Goal: Find specific page/section: Find specific page/section

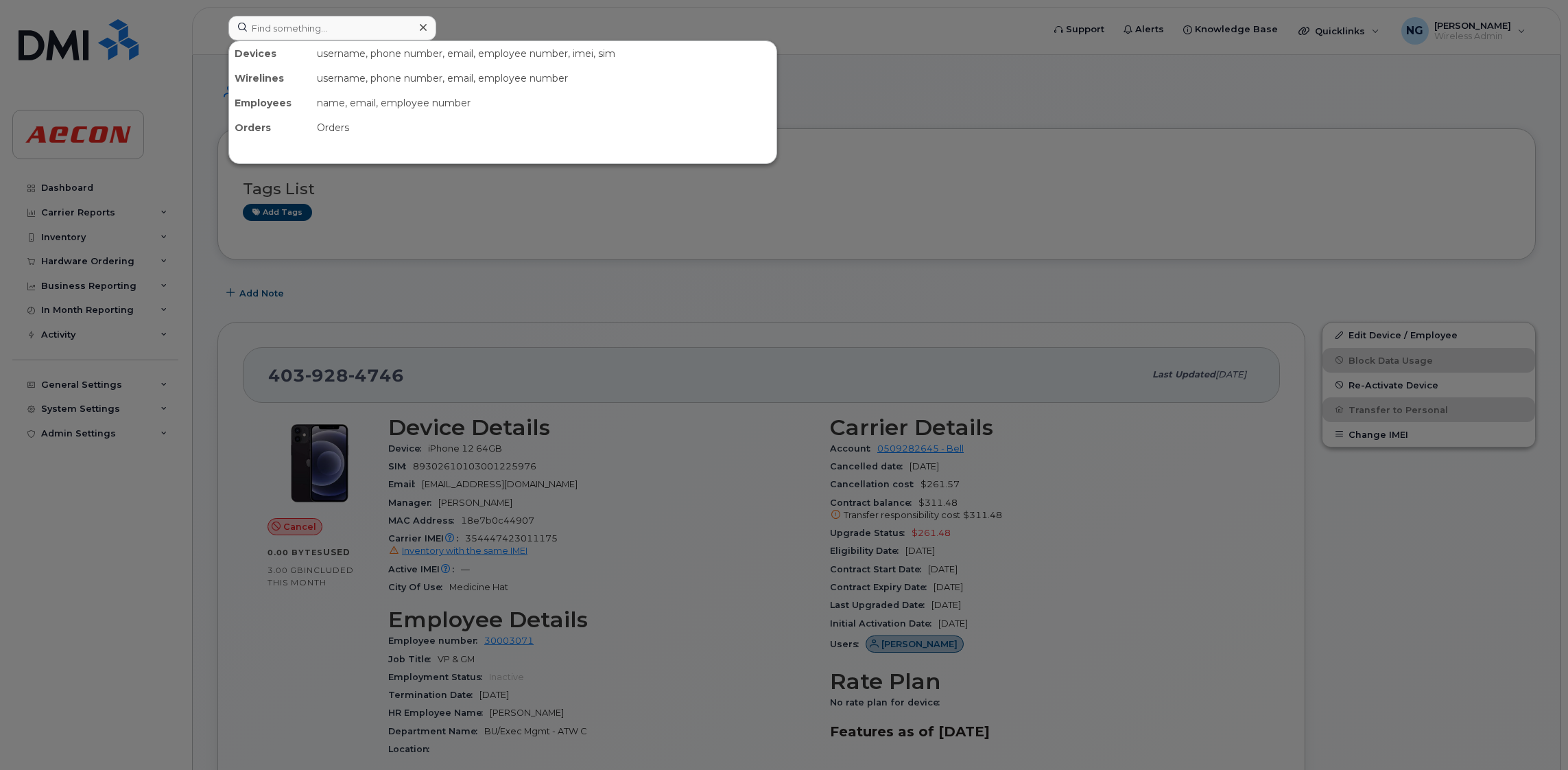
scroll to position [1548, 0]
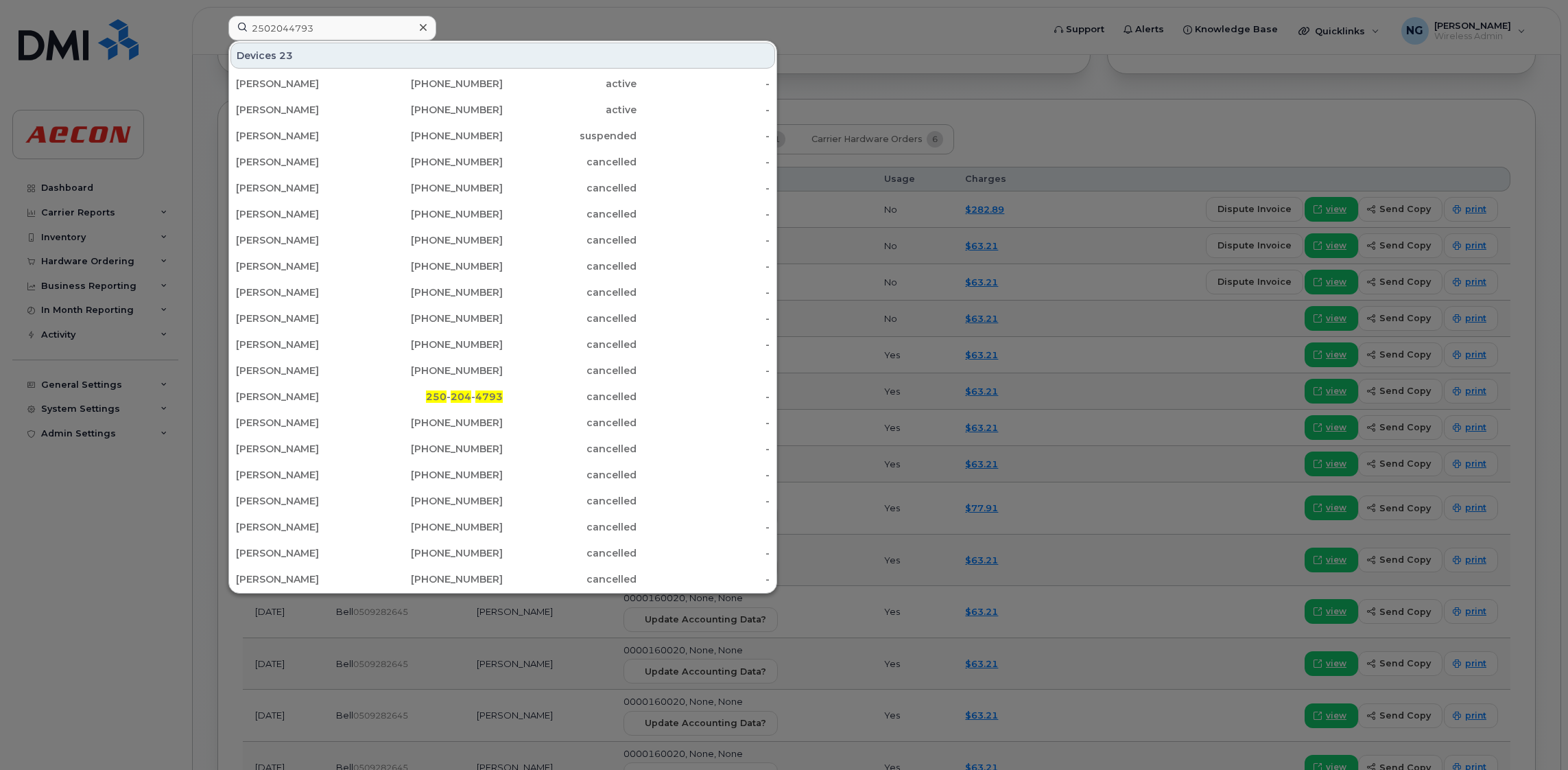
type input "2502044793"
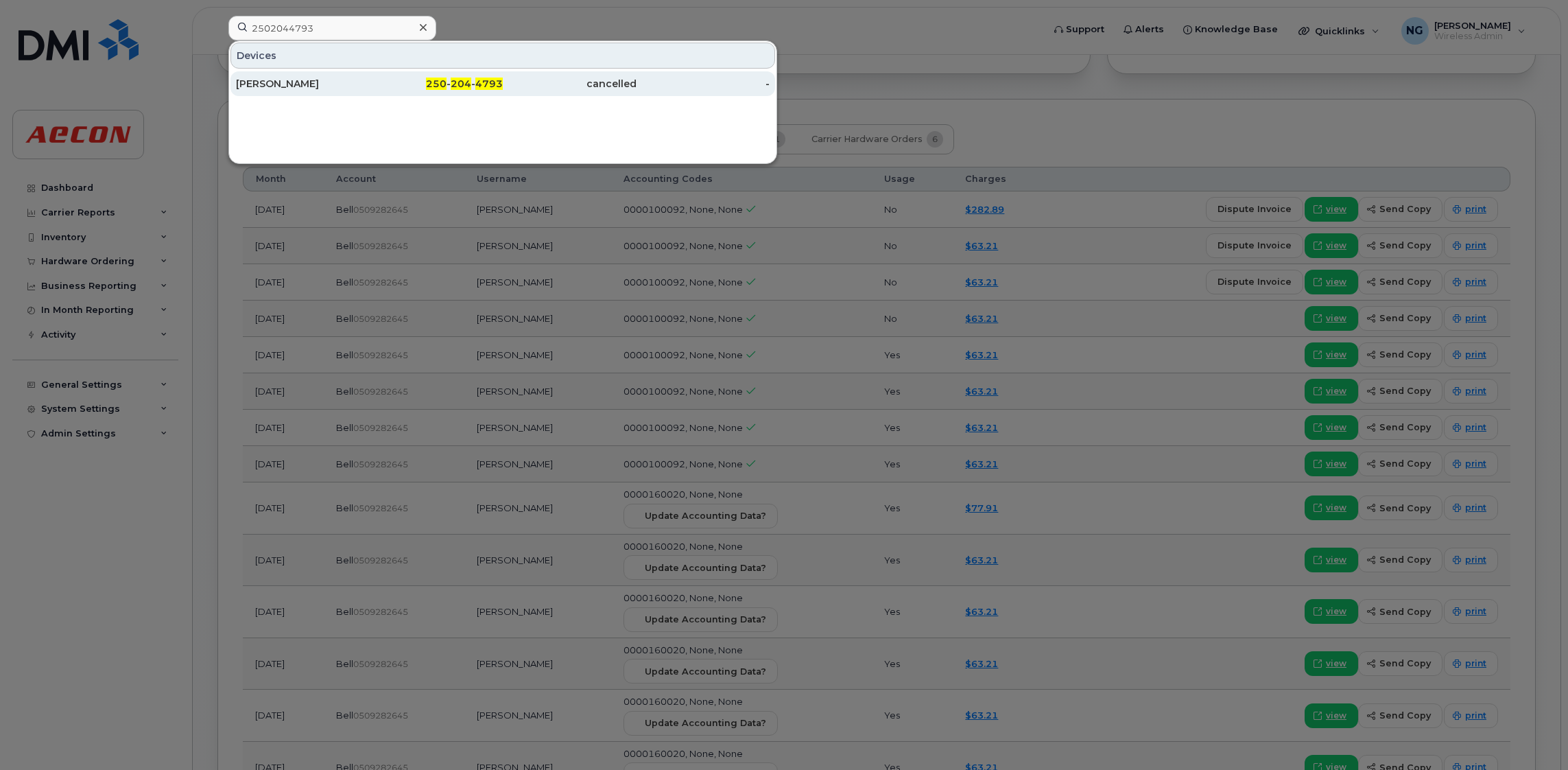
click at [471, 81] on span "204" at bounding box center [460, 83] width 21 height 12
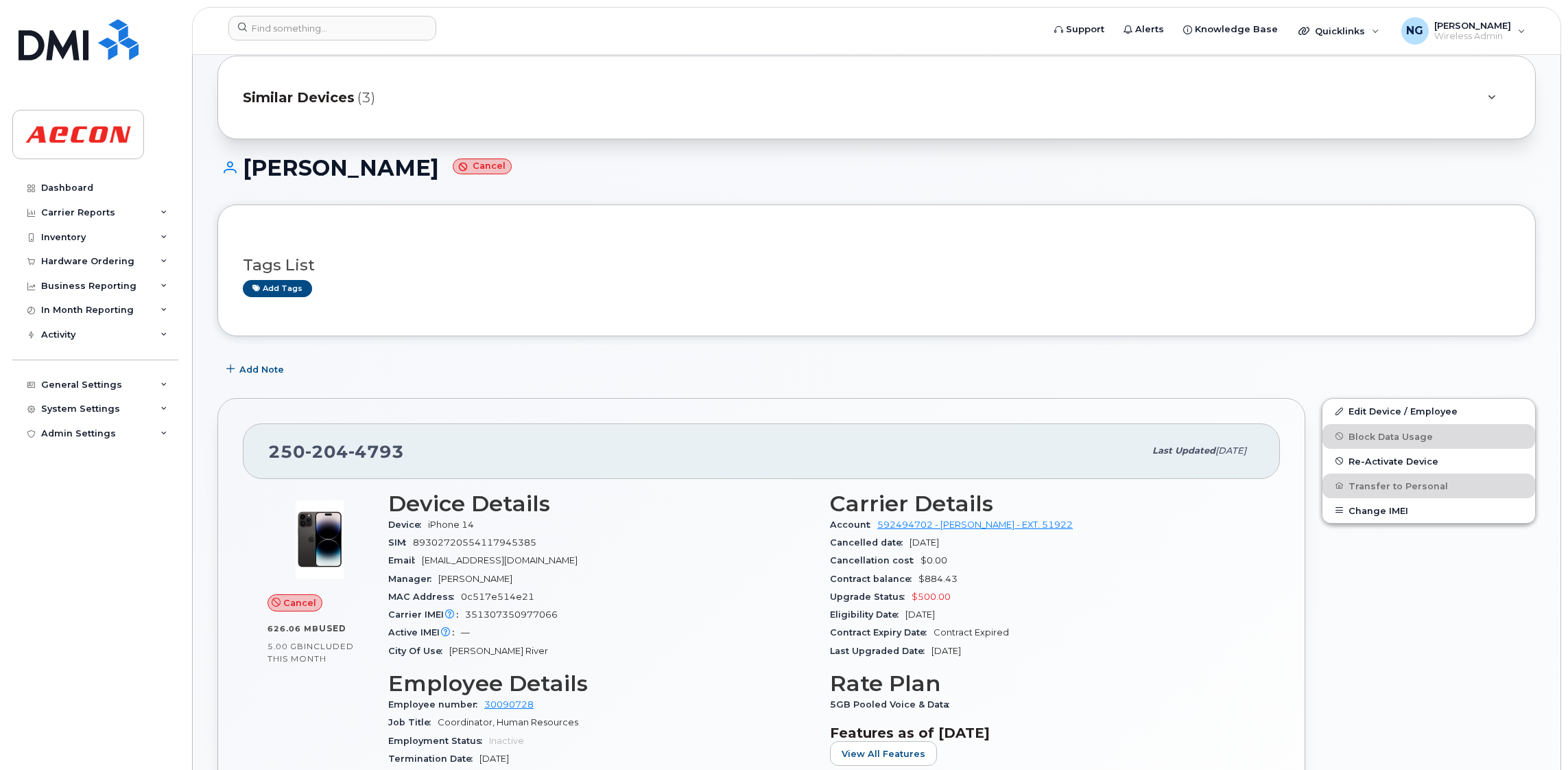
scroll to position [30, 0]
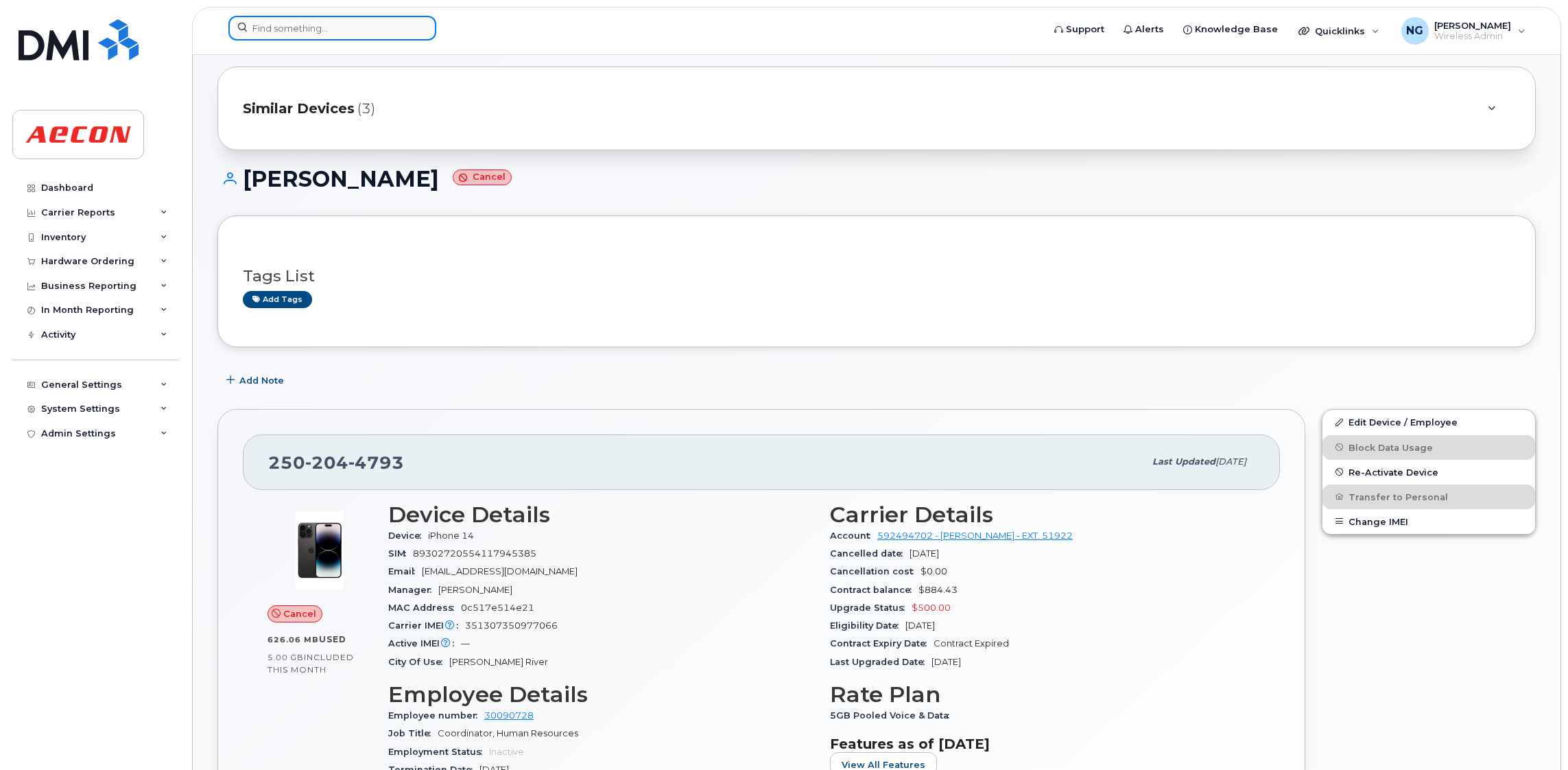
click at [365, 32] on input at bounding box center [332, 28] width 208 height 25
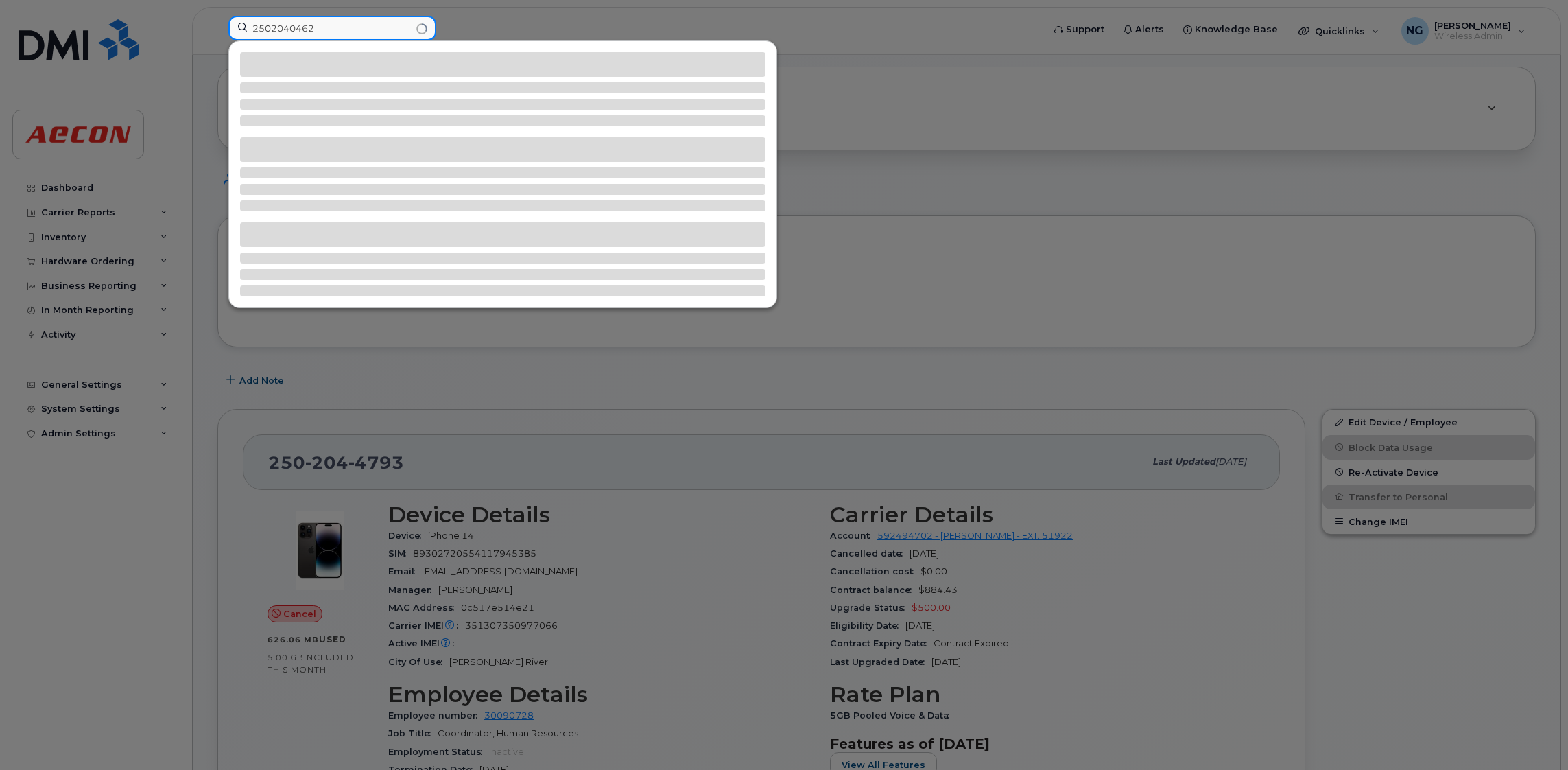
type input "2502040462"
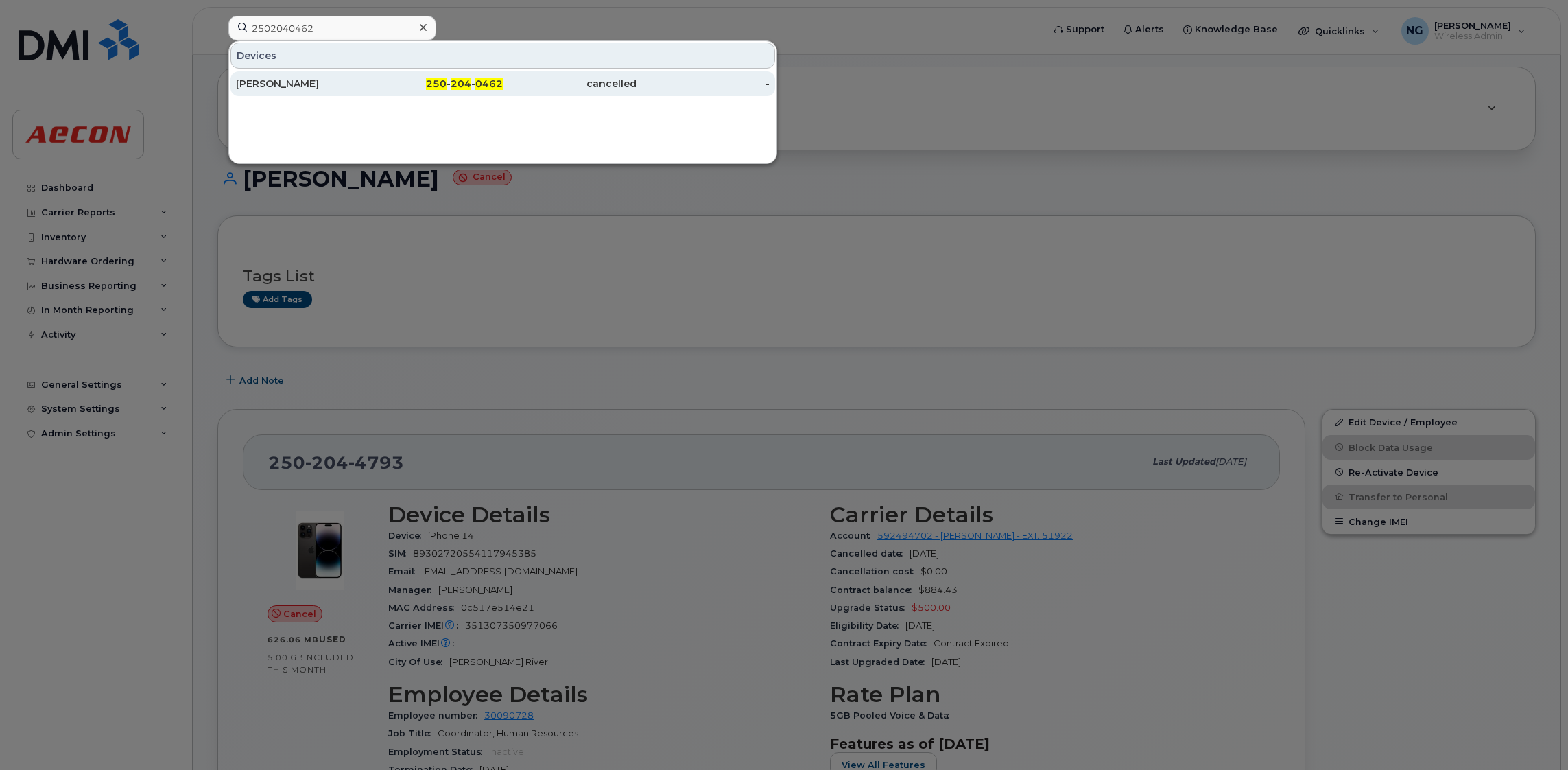
click at [472, 86] on div "250 - 204 - 0462" at bounding box center [436, 84] width 134 height 14
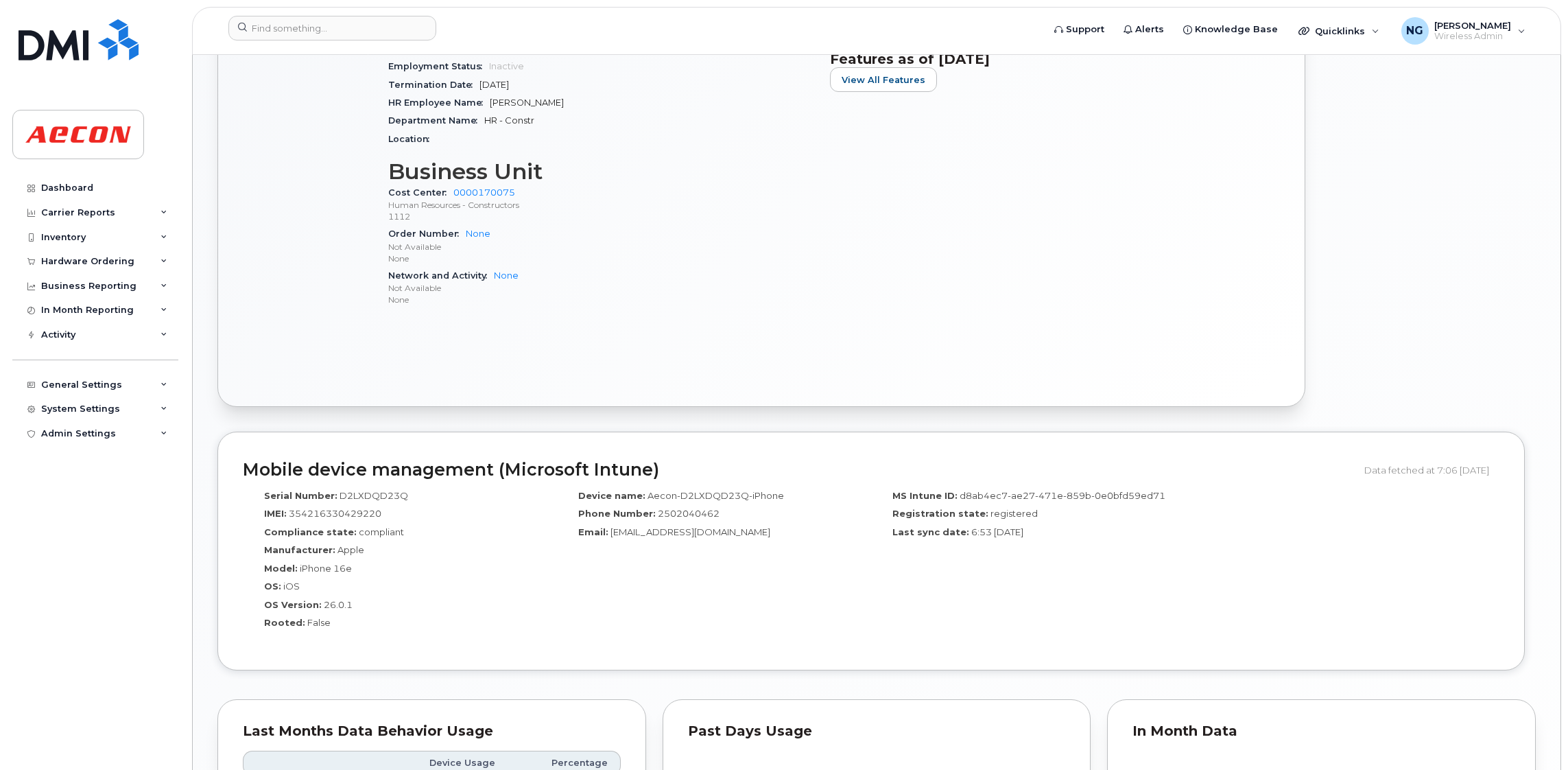
scroll to position [1187, 0]
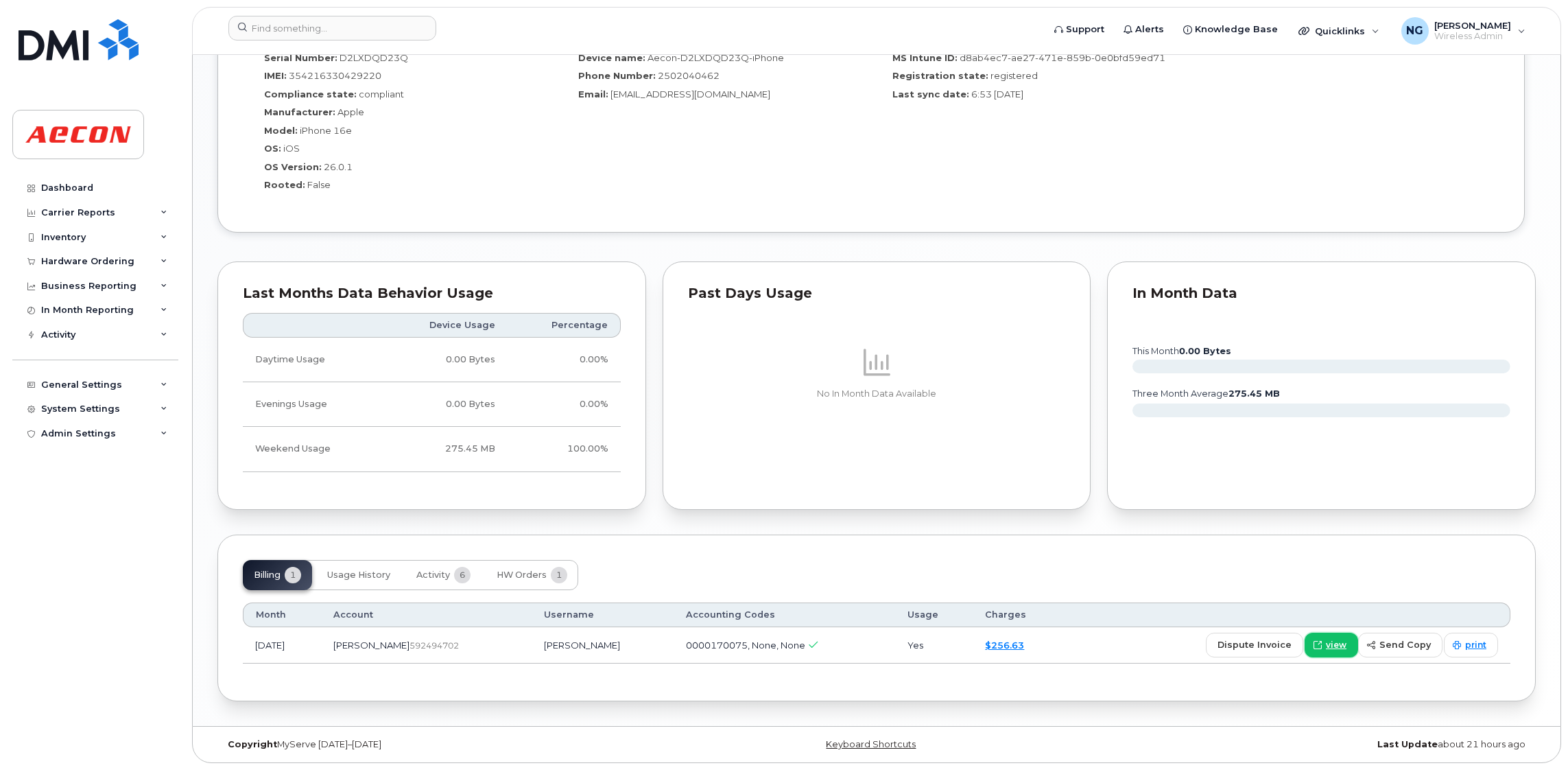
click at [1340, 643] on span "view" at bounding box center [1337, 645] width 21 height 12
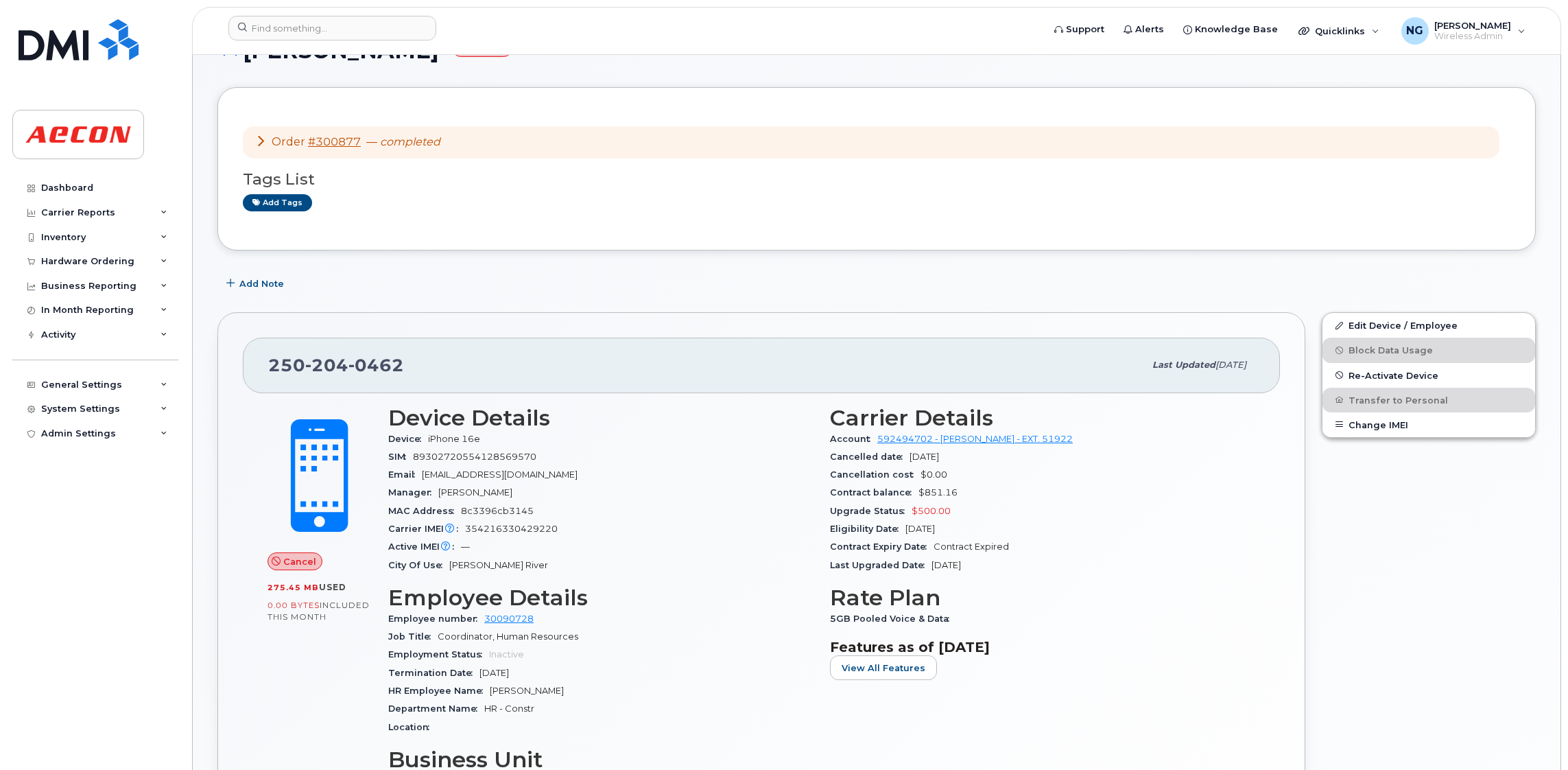
scroll to position [0, 0]
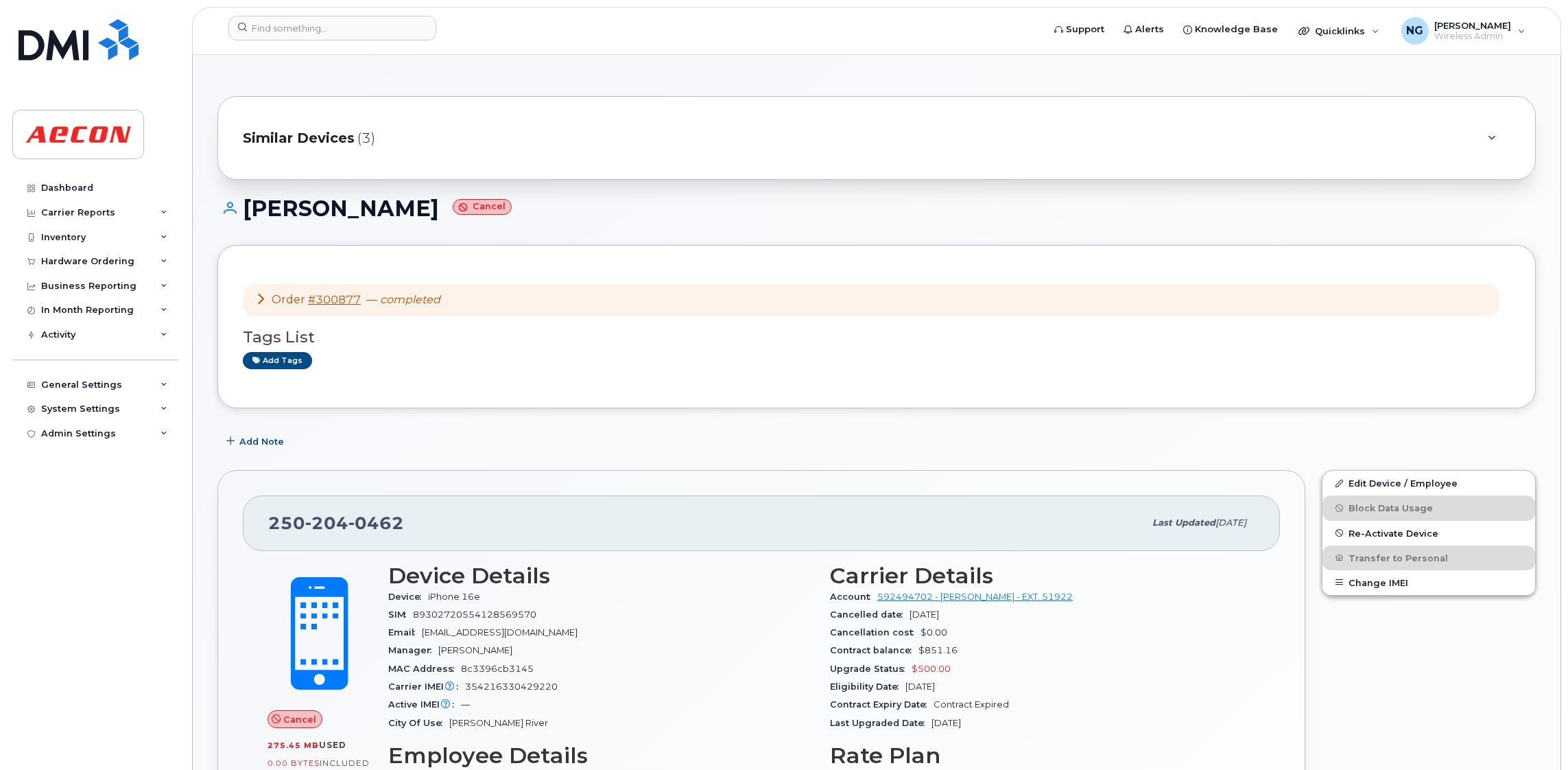
click at [326, 132] on span "Similar Devices" at bounding box center [299, 139] width 112 height 20
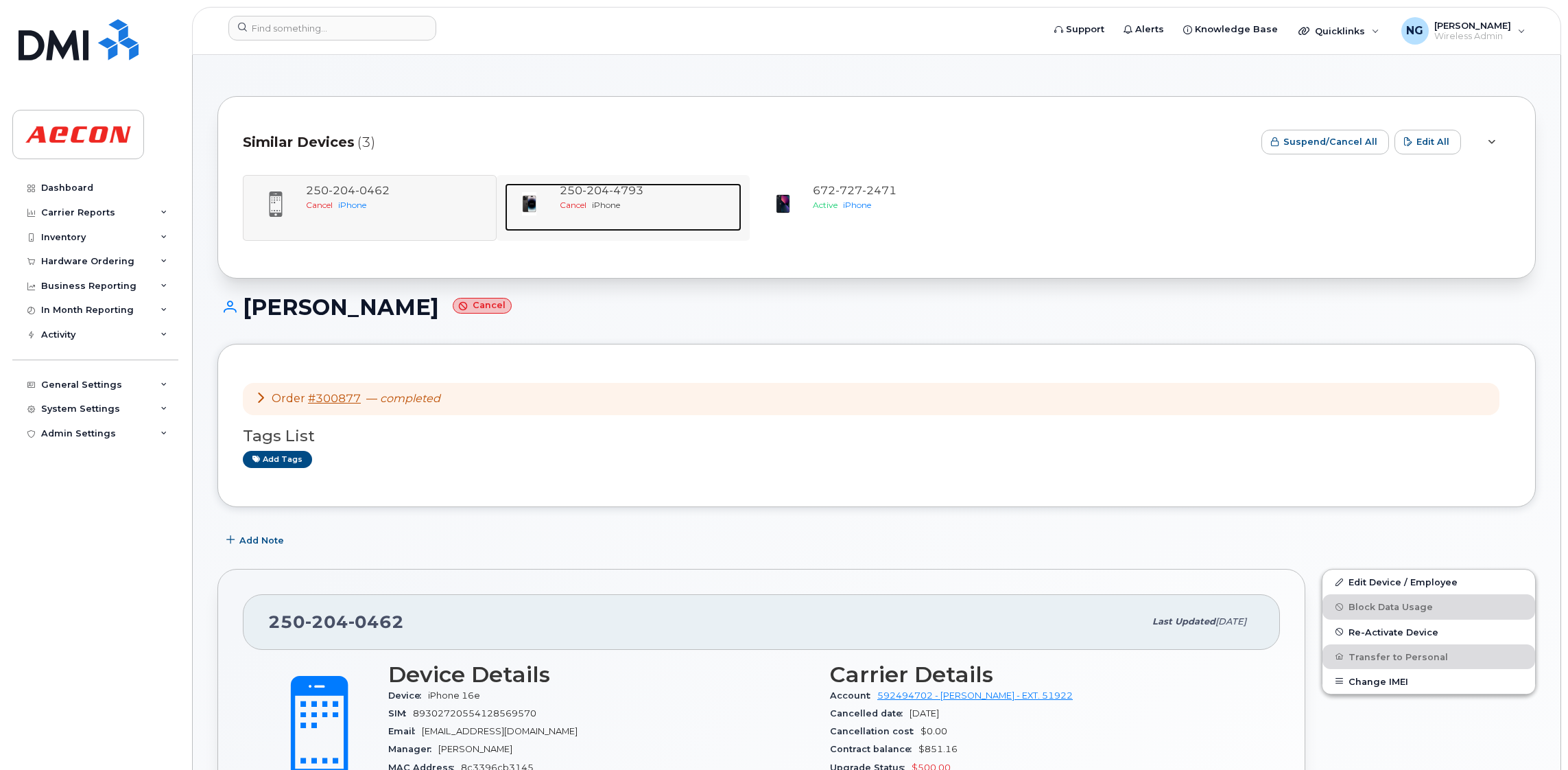
click at [604, 200] on span "iPhone" at bounding box center [606, 205] width 28 height 10
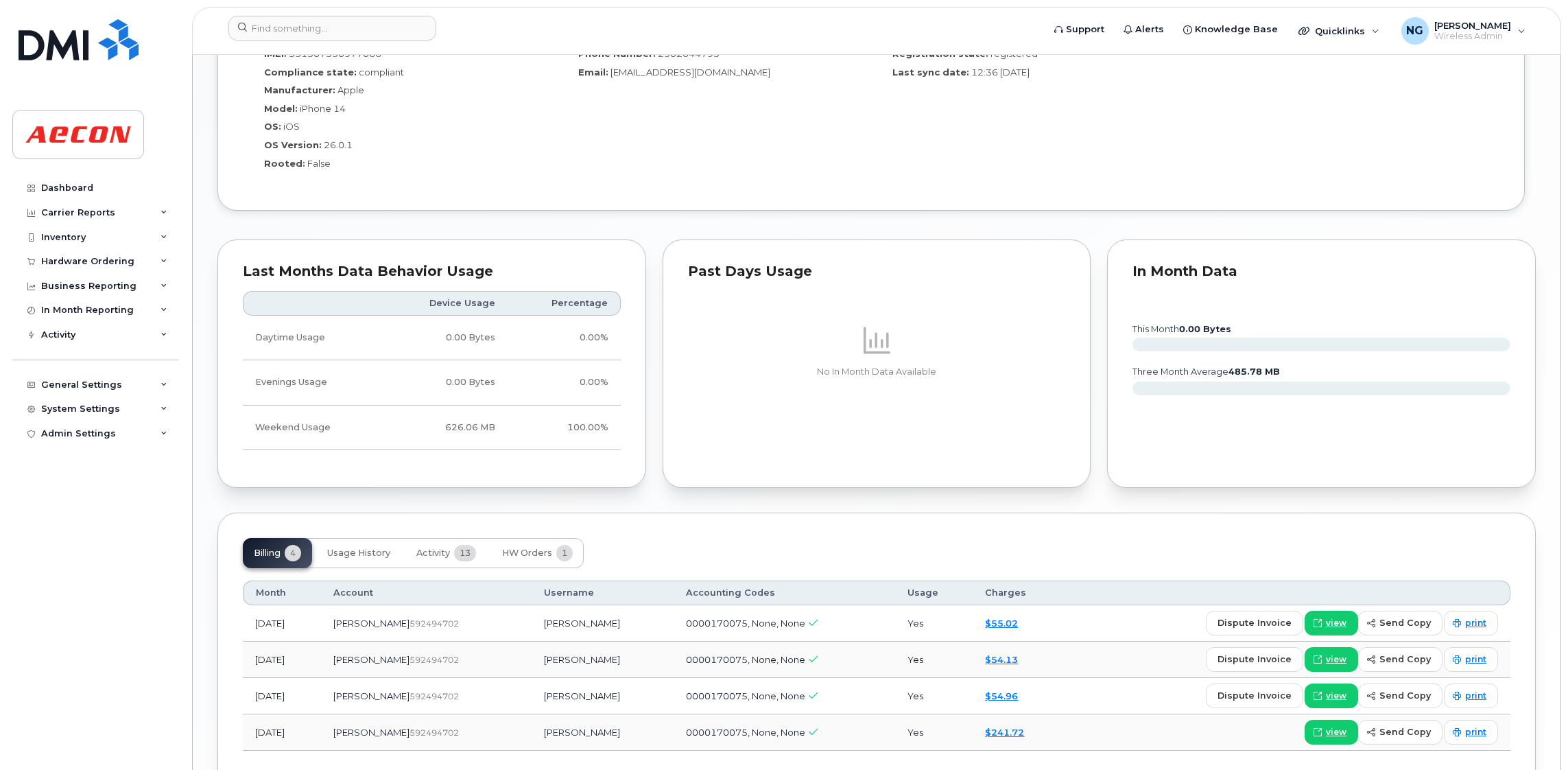
scroll to position [1265, 0]
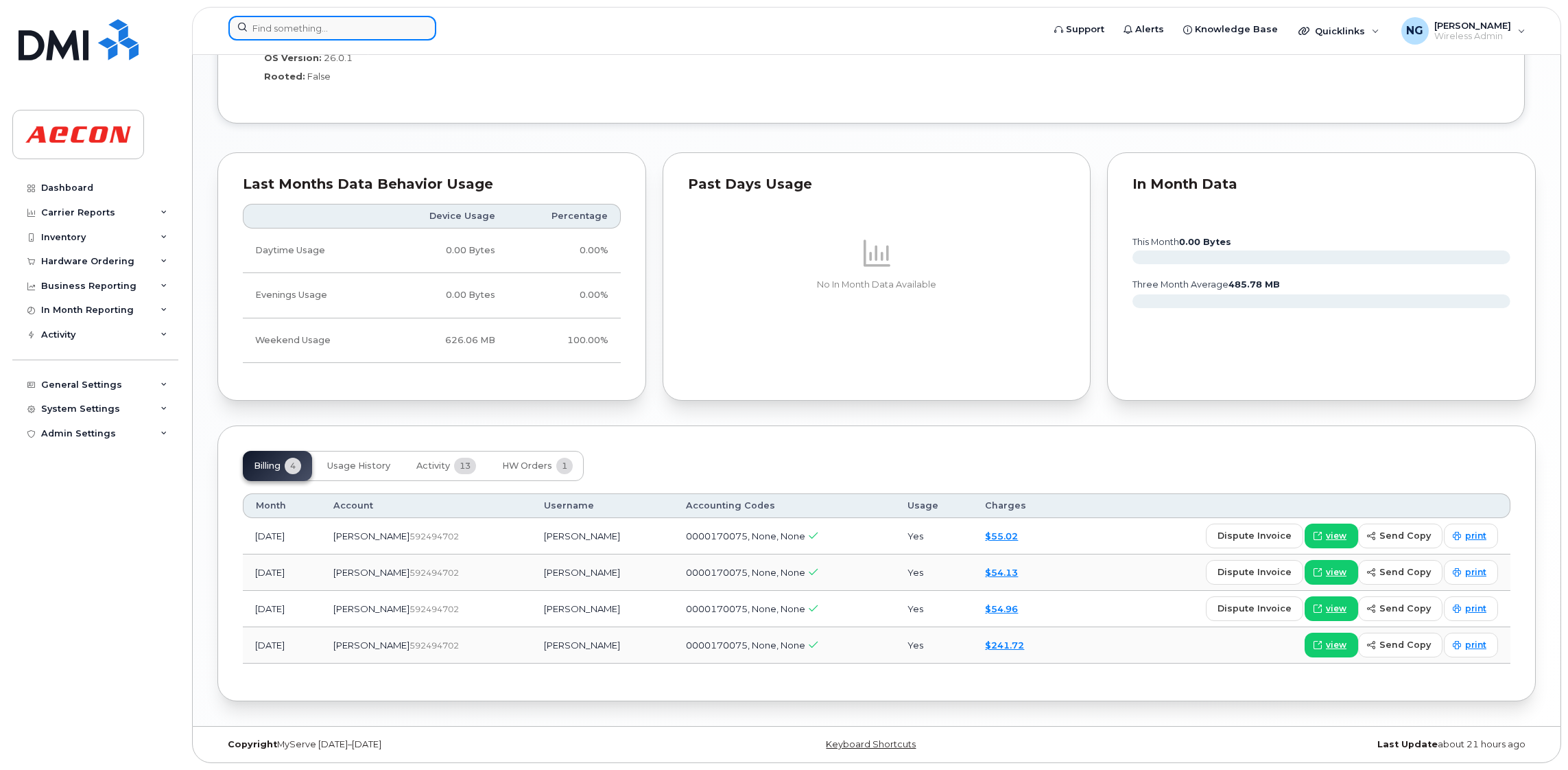
click at [336, 32] on input at bounding box center [332, 28] width 208 height 25
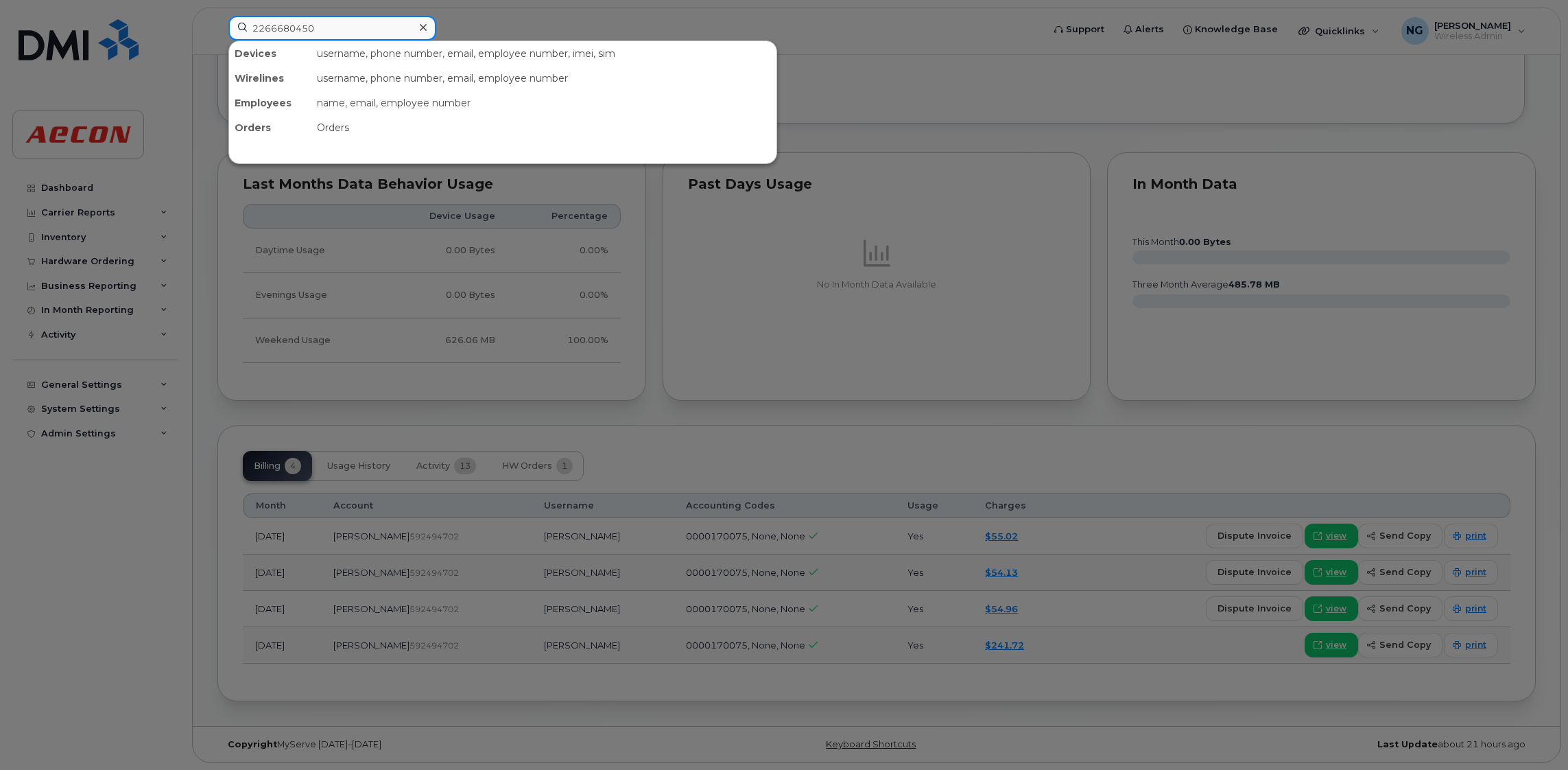
type input "2266680450"
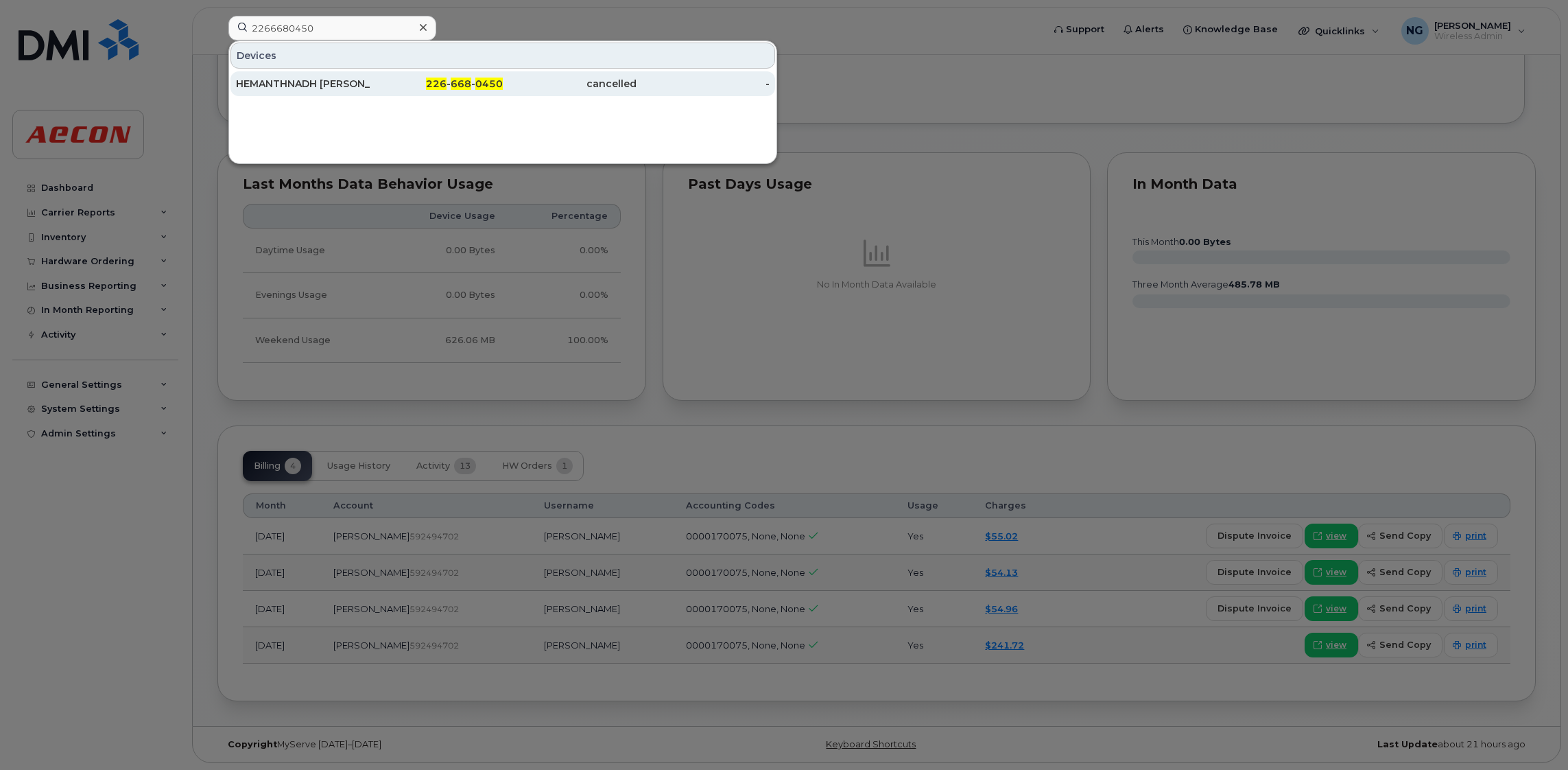
click at [344, 81] on div "HEMANTHNADH [PERSON_NAME]" at bounding box center [302, 84] width 134 height 14
drag, startPoint x: 344, startPoint y: 81, endPoint x: 348, endPoint y: 73, distance: 8.9
click at [344, 81] on div "HEMANTHNADH [PERSON_NAME]" at bounding box center [302, 84] width 134 height 14
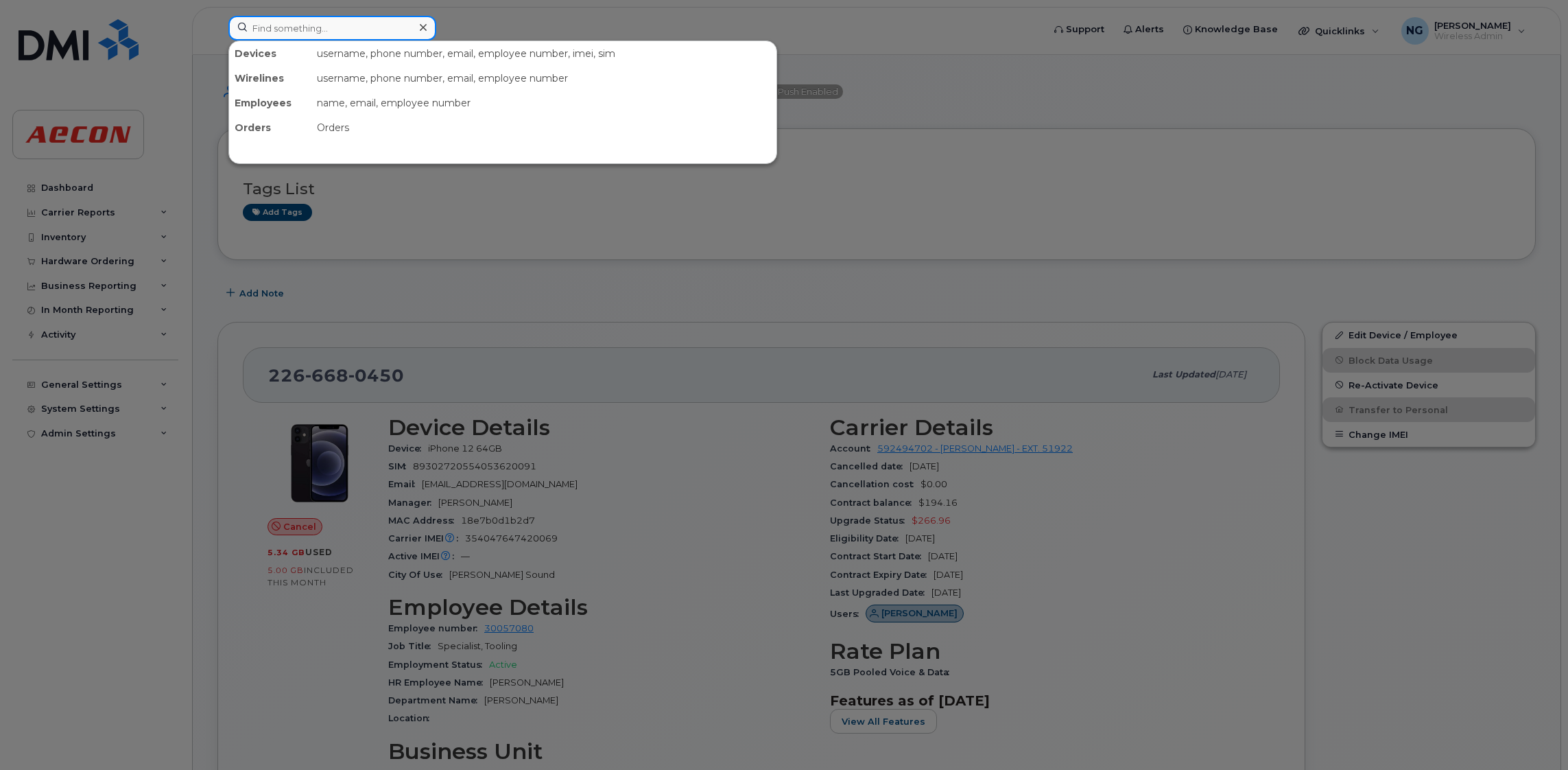
click at [314, 30] on input at bounding box center [332, 28] width 208 height 25
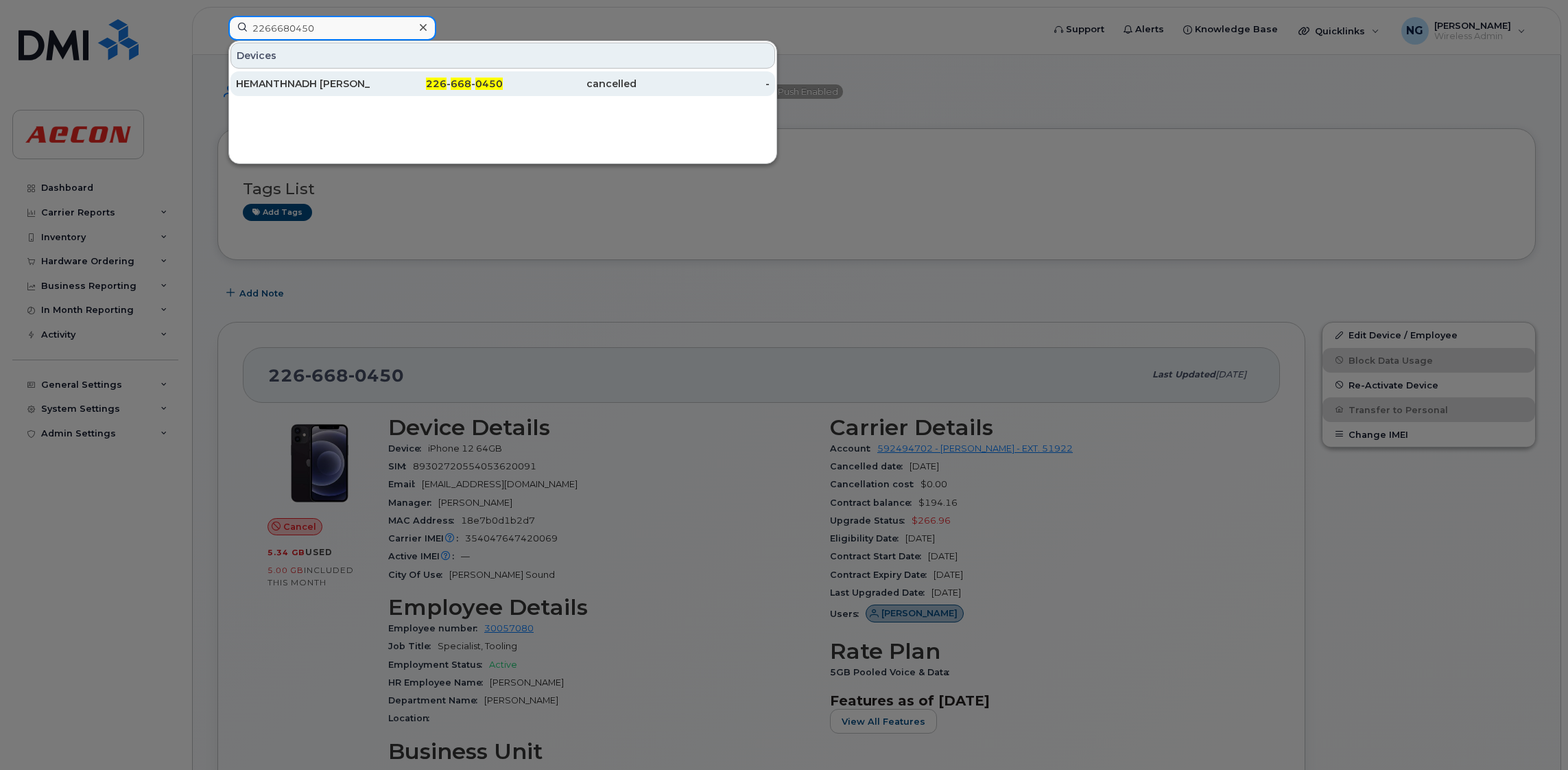
type input "2266680450"
click at [451, 84] on span "668" at bounding box center [460, 83] width 21 height 12
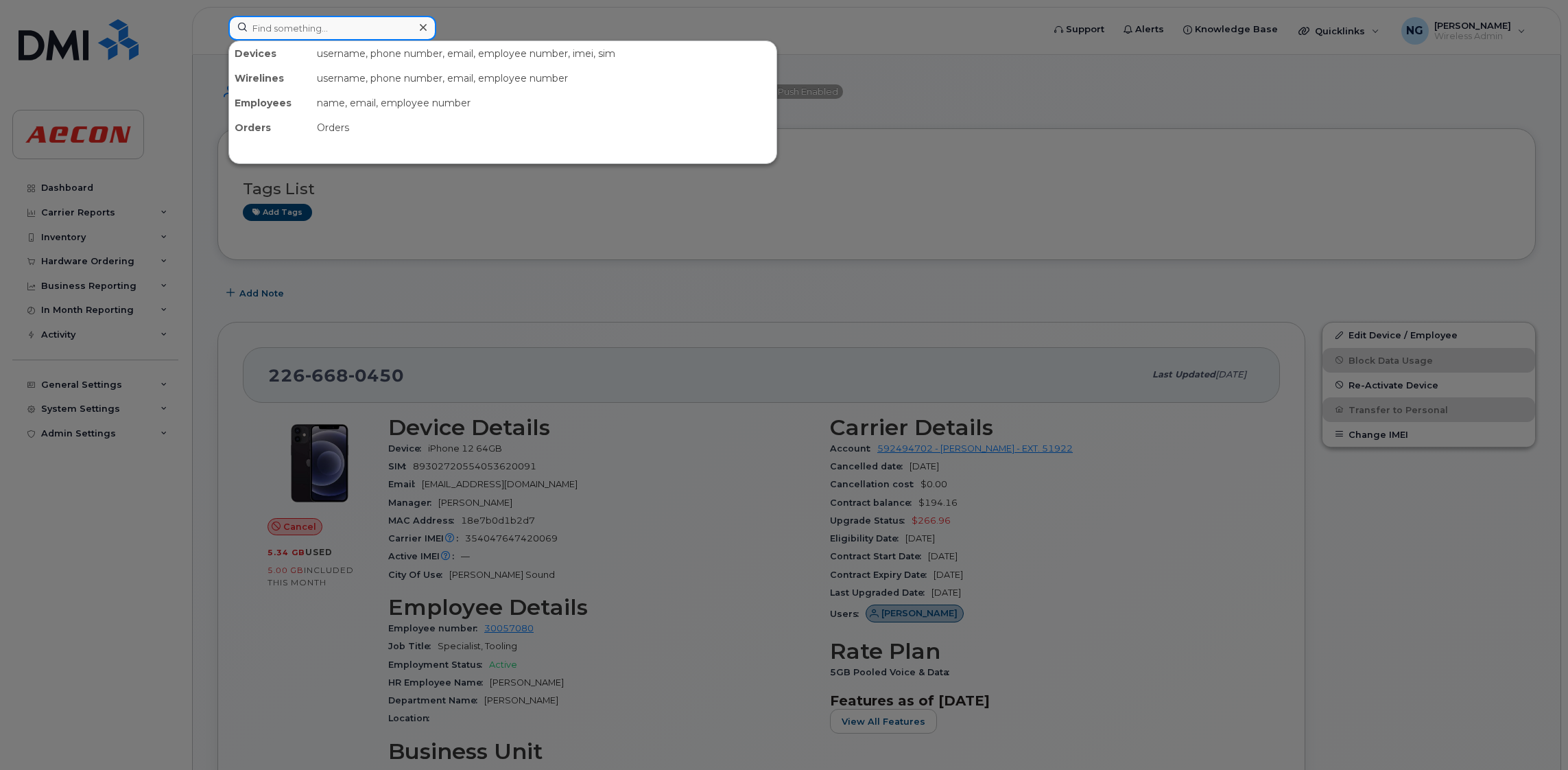
click at [351, 29] on input at bounding box center [332, 28] width 208 height 25
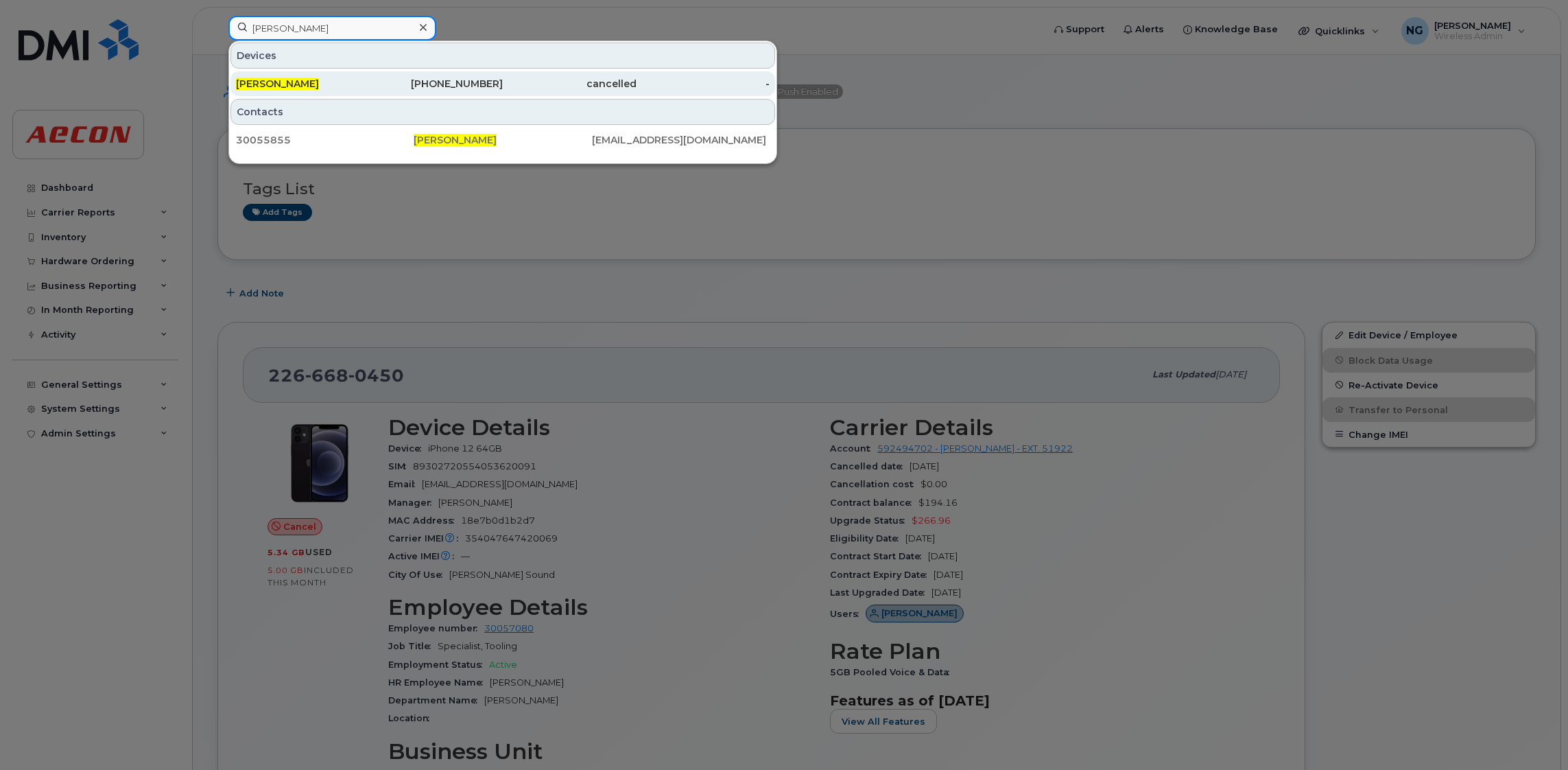
type input "[PERSON_NAME]"
click at [441, 83] on div "[PHONE_NUMBER]" at bounding box center [436, 84] width 134 height 14
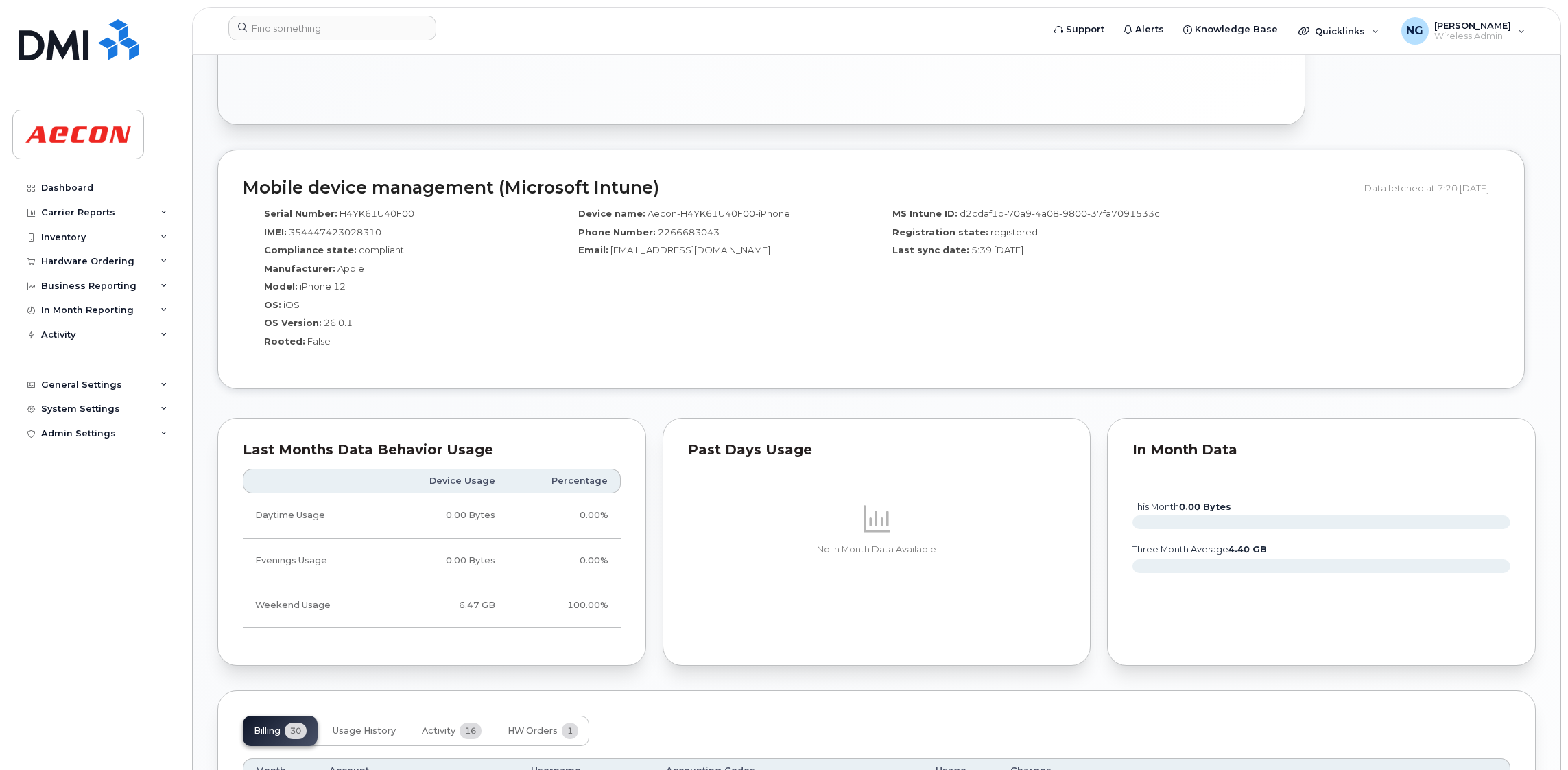
scroll to position [1132, 0]
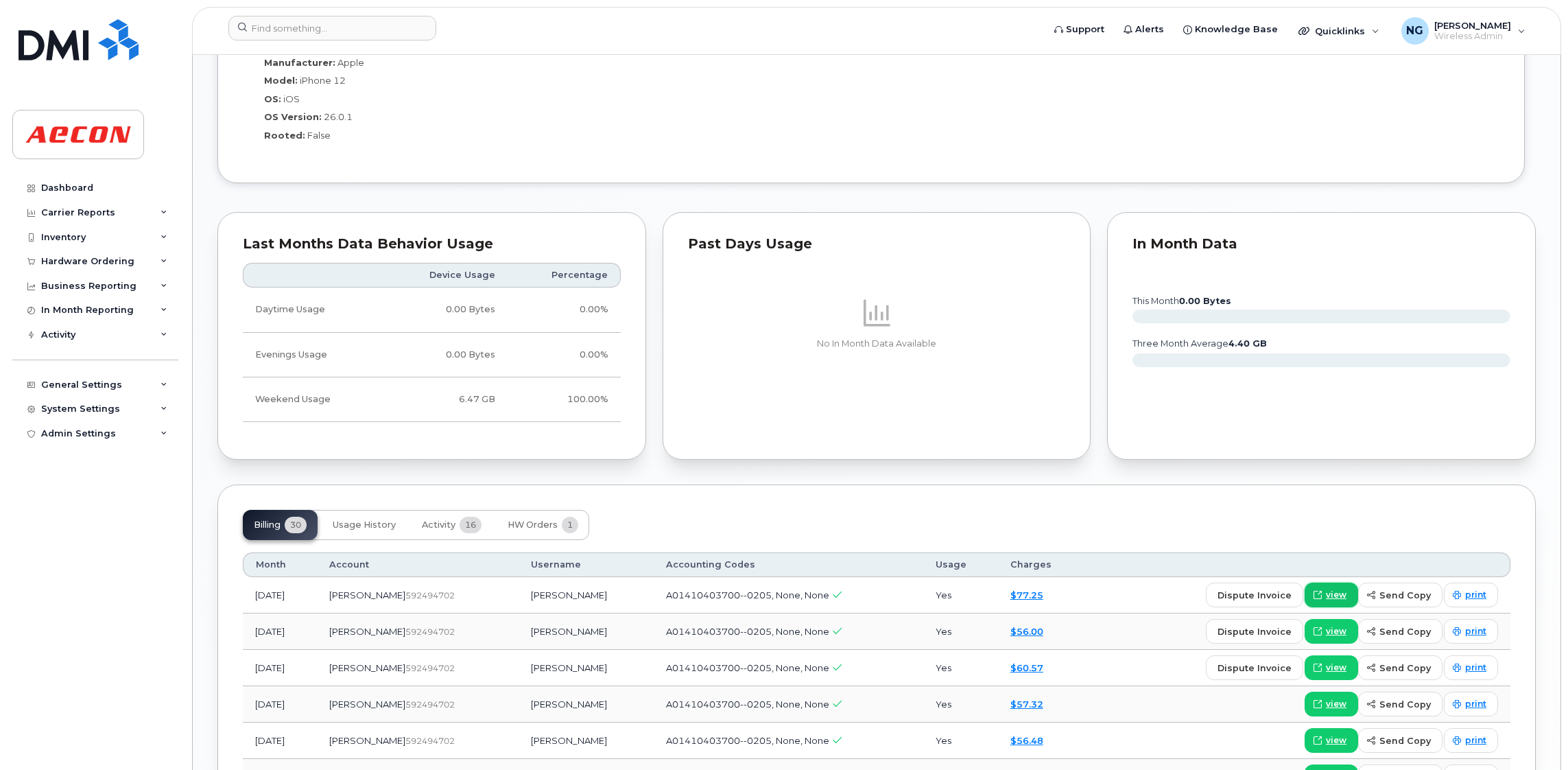
click at [1331, 589] on link "view" at bounding box center [1332, 595] width 54 height 25
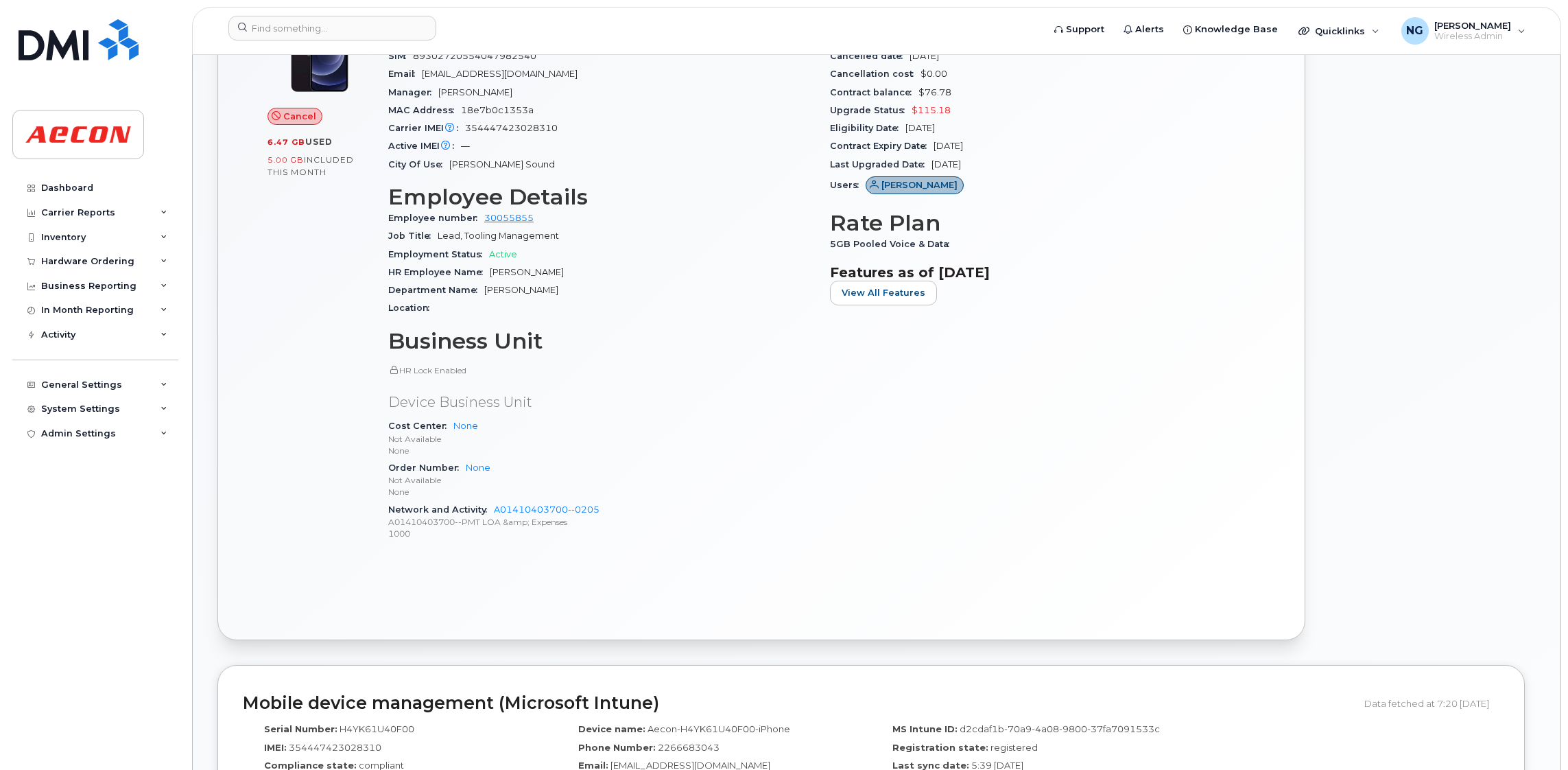
scroll to position [103, 0]
